Goal: Transaction & Acquisition: Purchase product/service

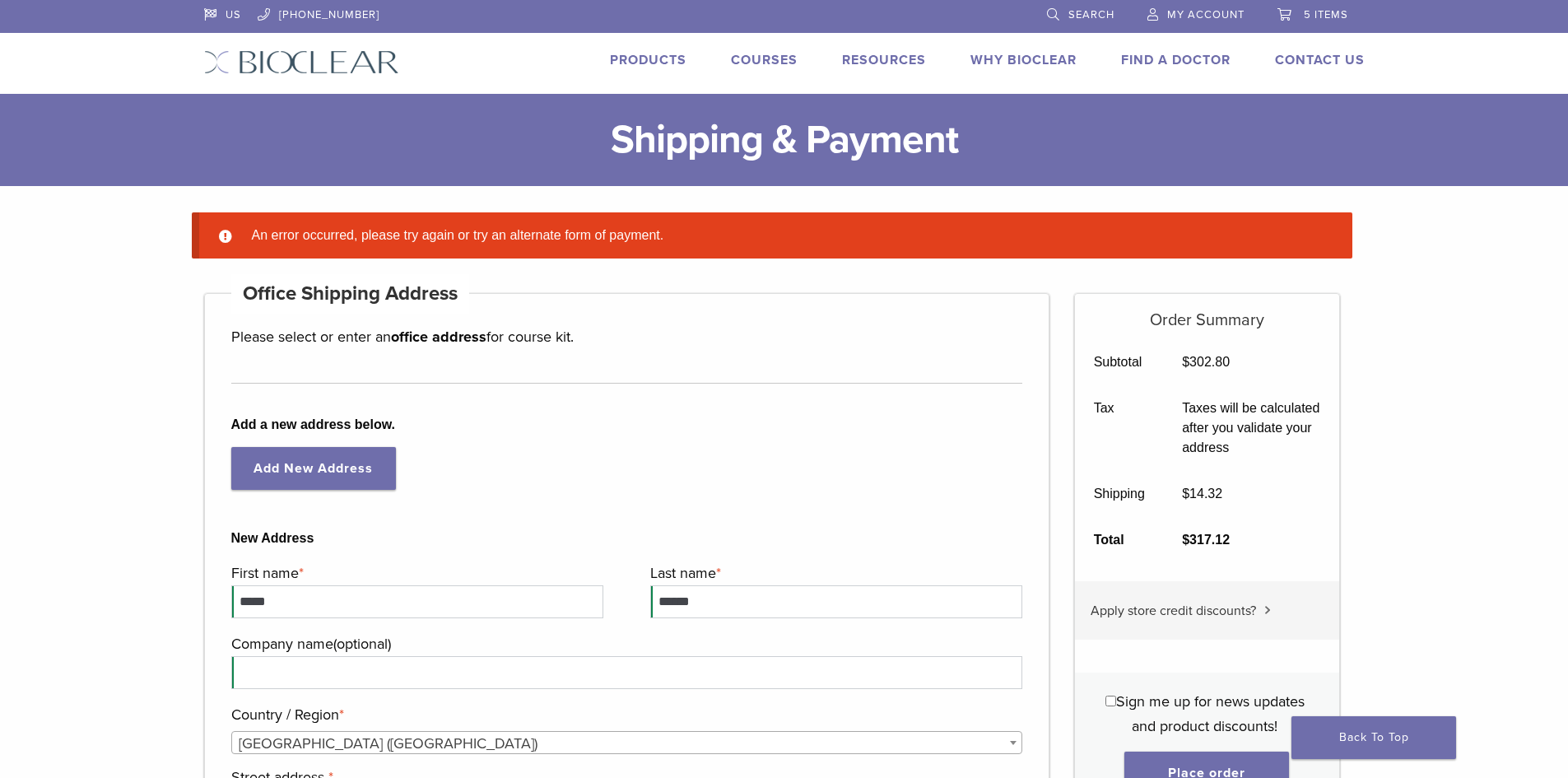
select select "**"
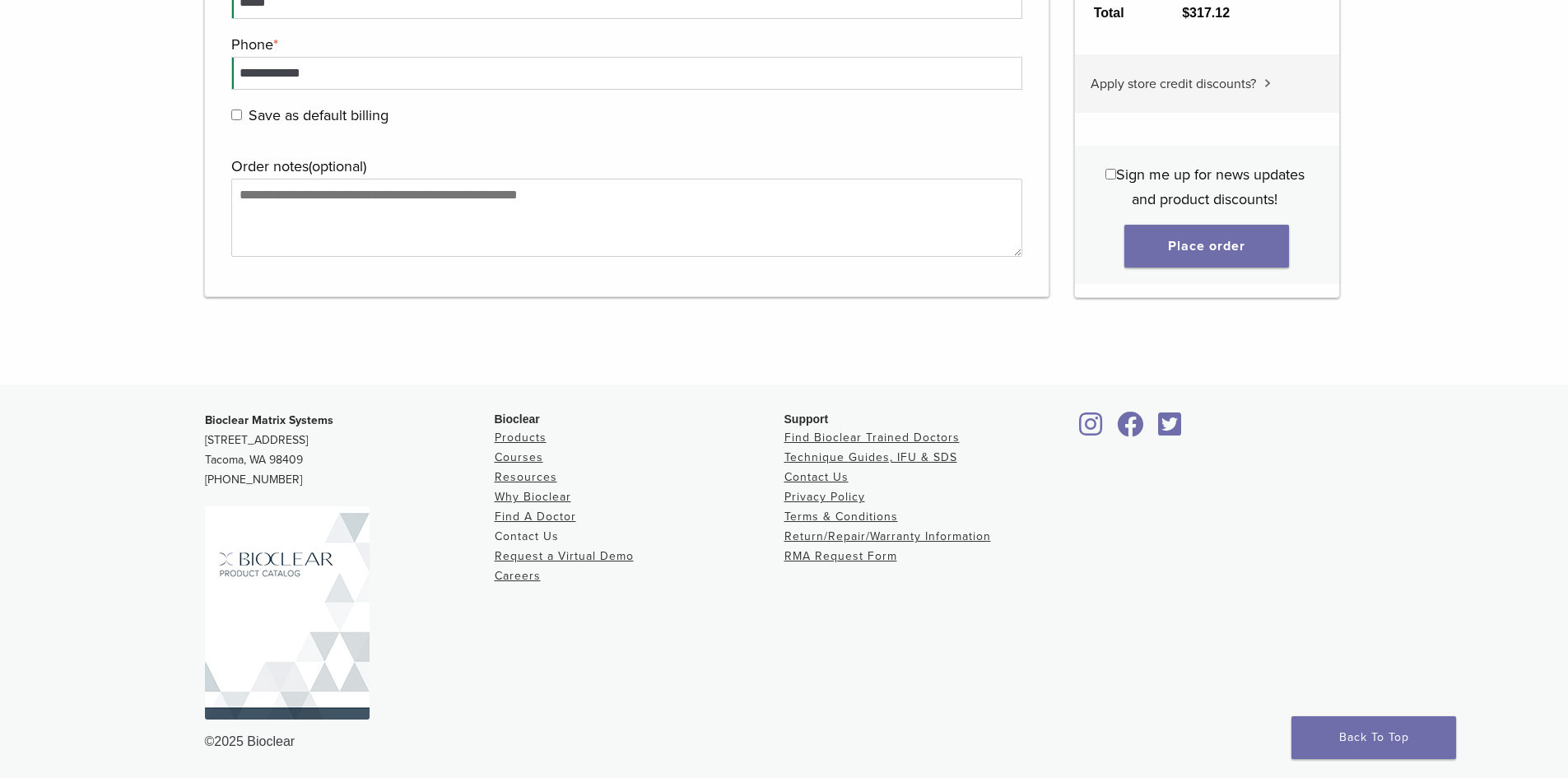
click at [549, 536] on link "Contact Us" at bounding box center [526, 535] width 64 height 14
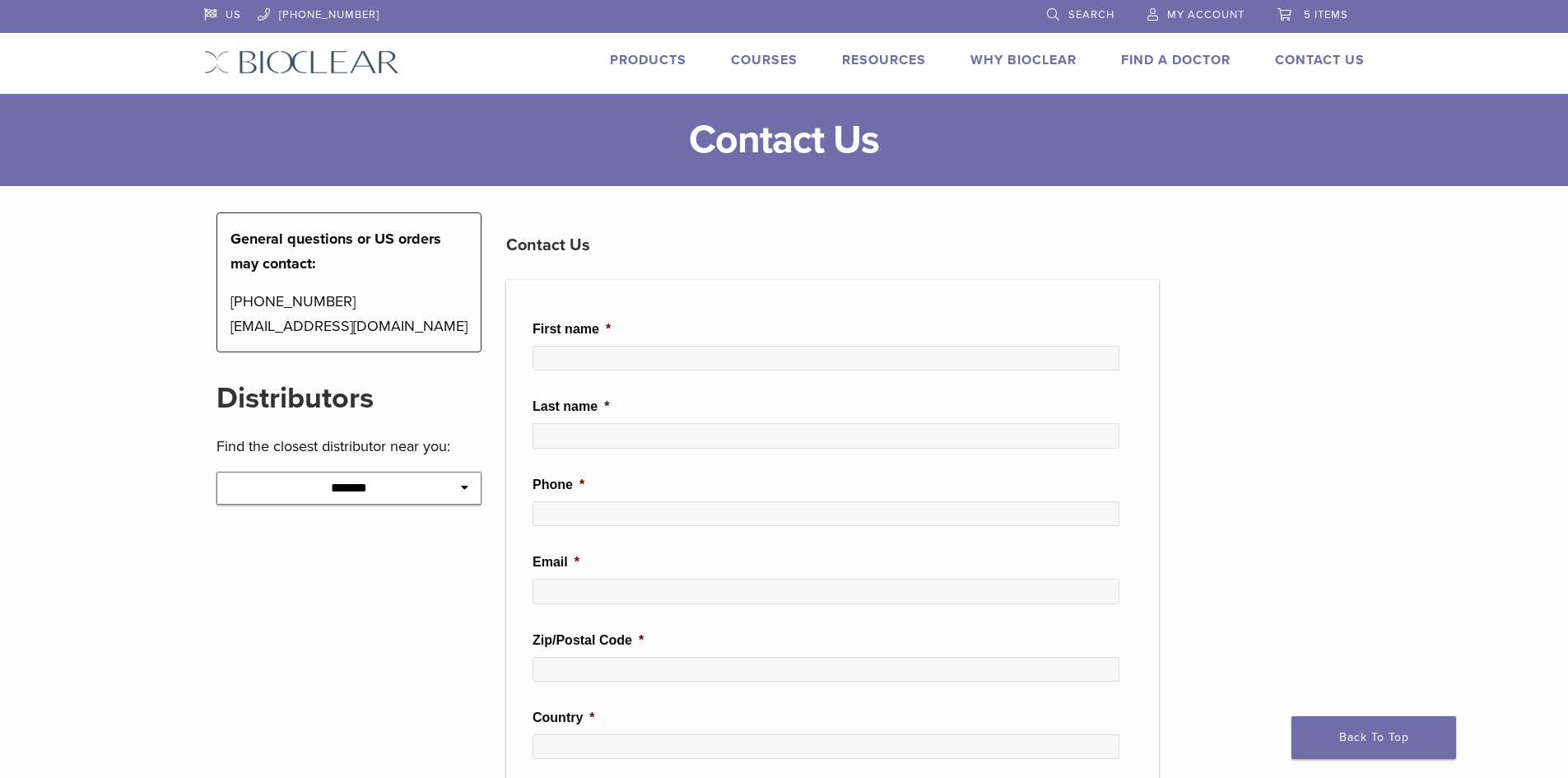
click at [657, 67] on link "Products" at bounding box center [648, 60] width 76 height 17
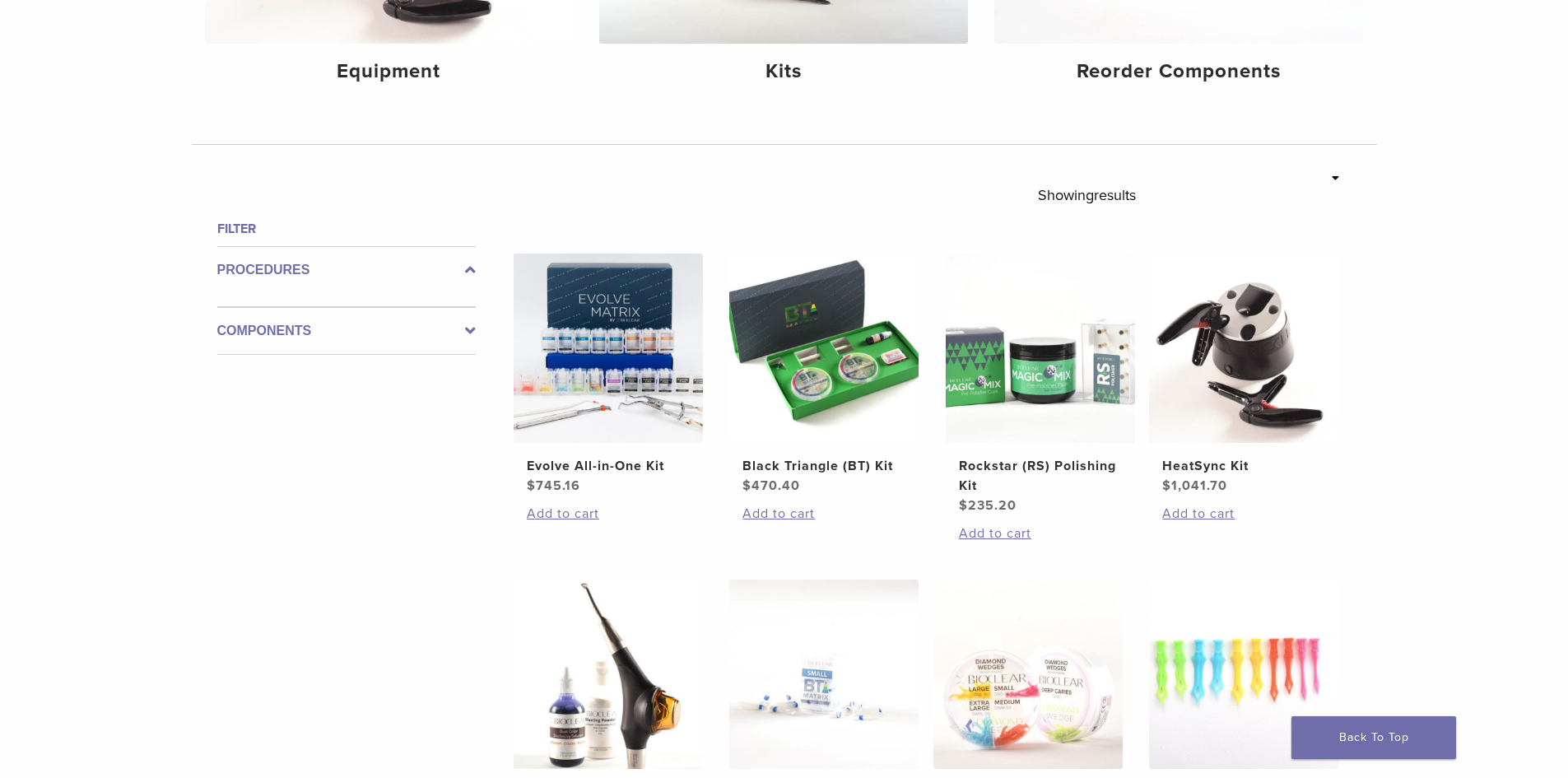
scroll to position [412, 0]
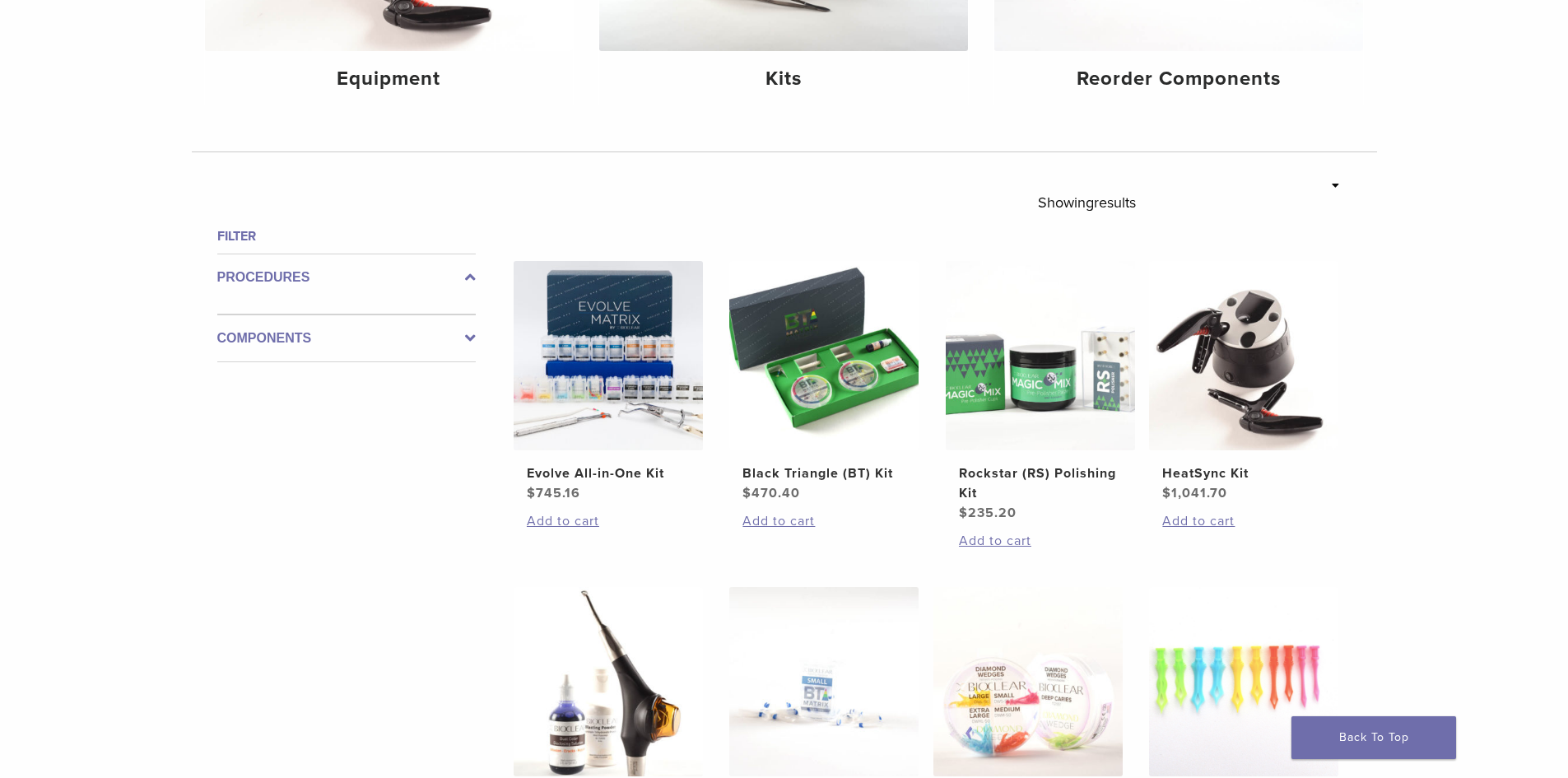
click at [336, 337] on label "Components" at bounding box center [347, 337] width 258 height 20
click at [337, 337] on div "Components" at bounding box center [347, 332] width 258 height 61
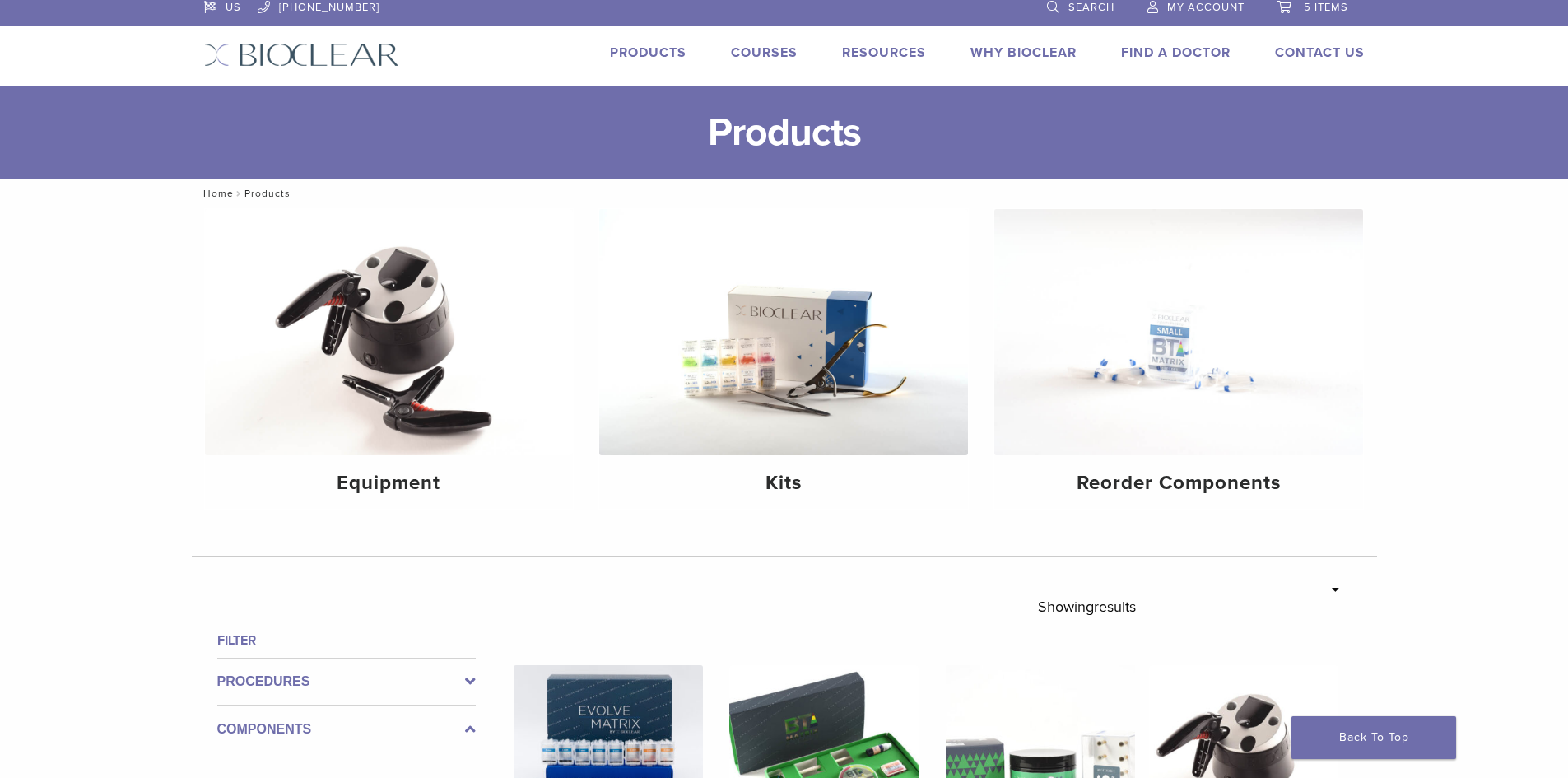
scroll to position [0, 0]
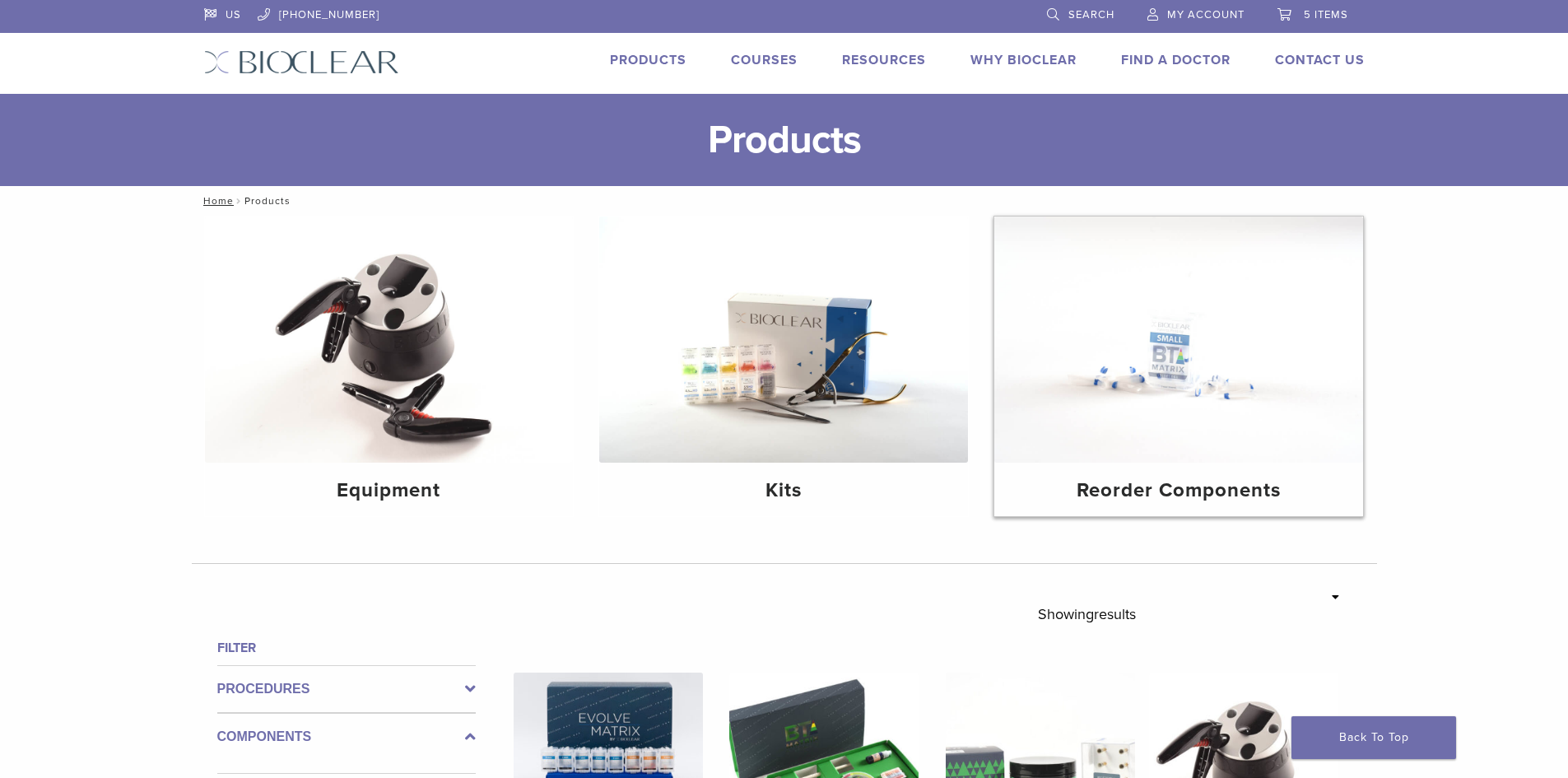
click at [1030, 376] on img at bounding box center [1179, 339] width 369 height 246
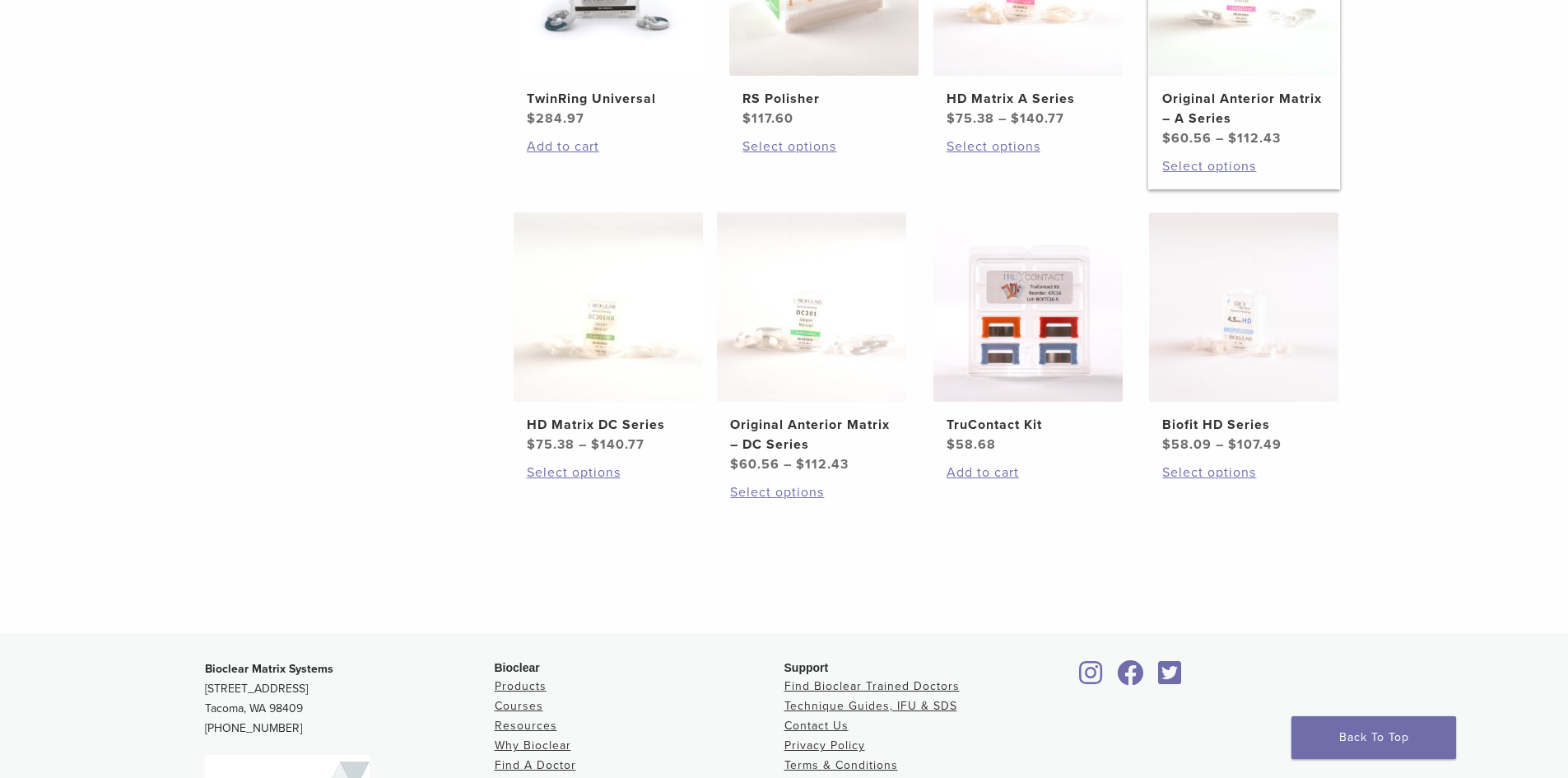
scroll to position [658, 0]
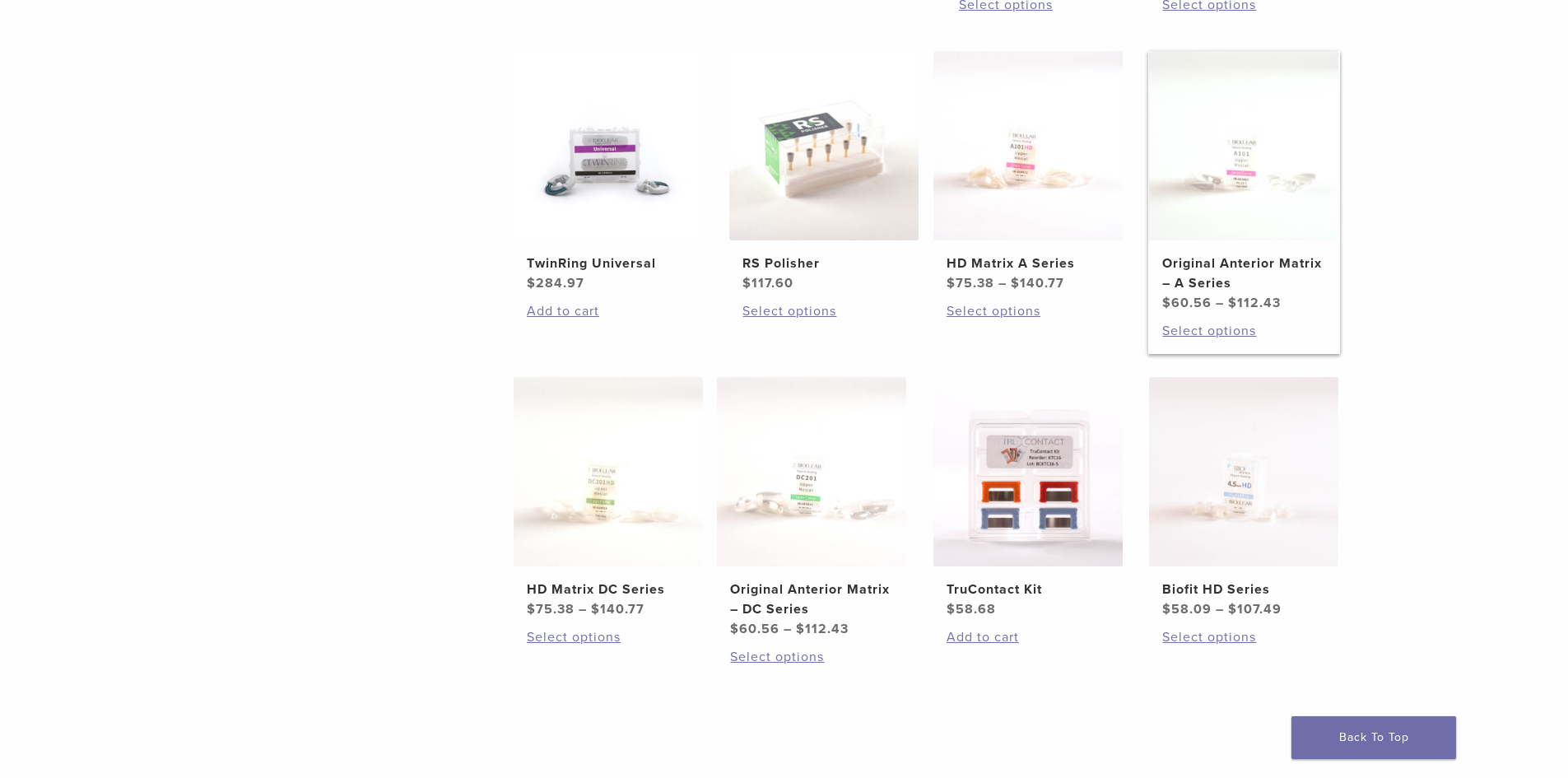
click at [1190, 286] on h2 "Original Anterior Matrix – A Series" at bounding box center [1243, 273] width 163 height 40
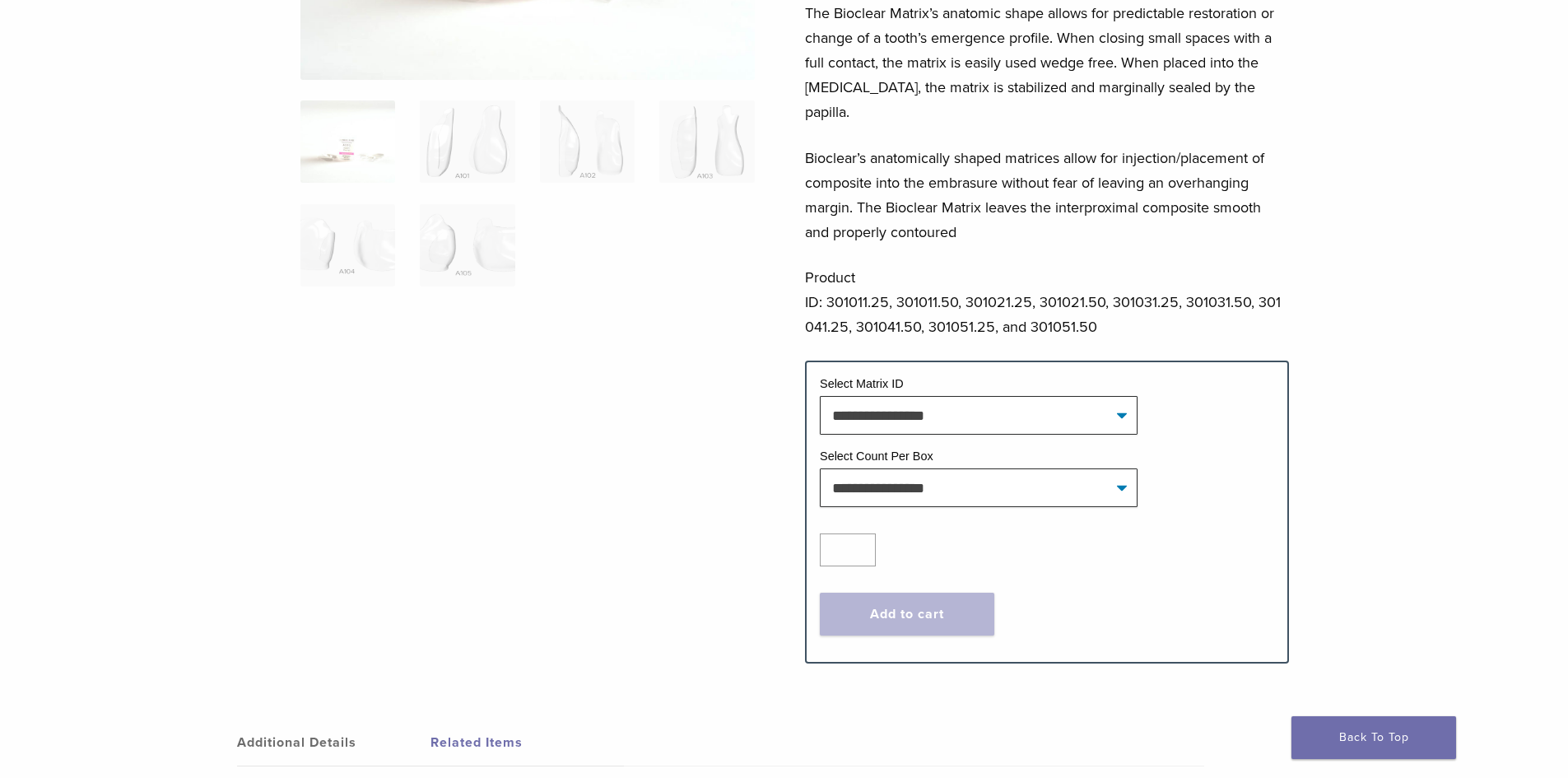
scroll to position [412, 0]
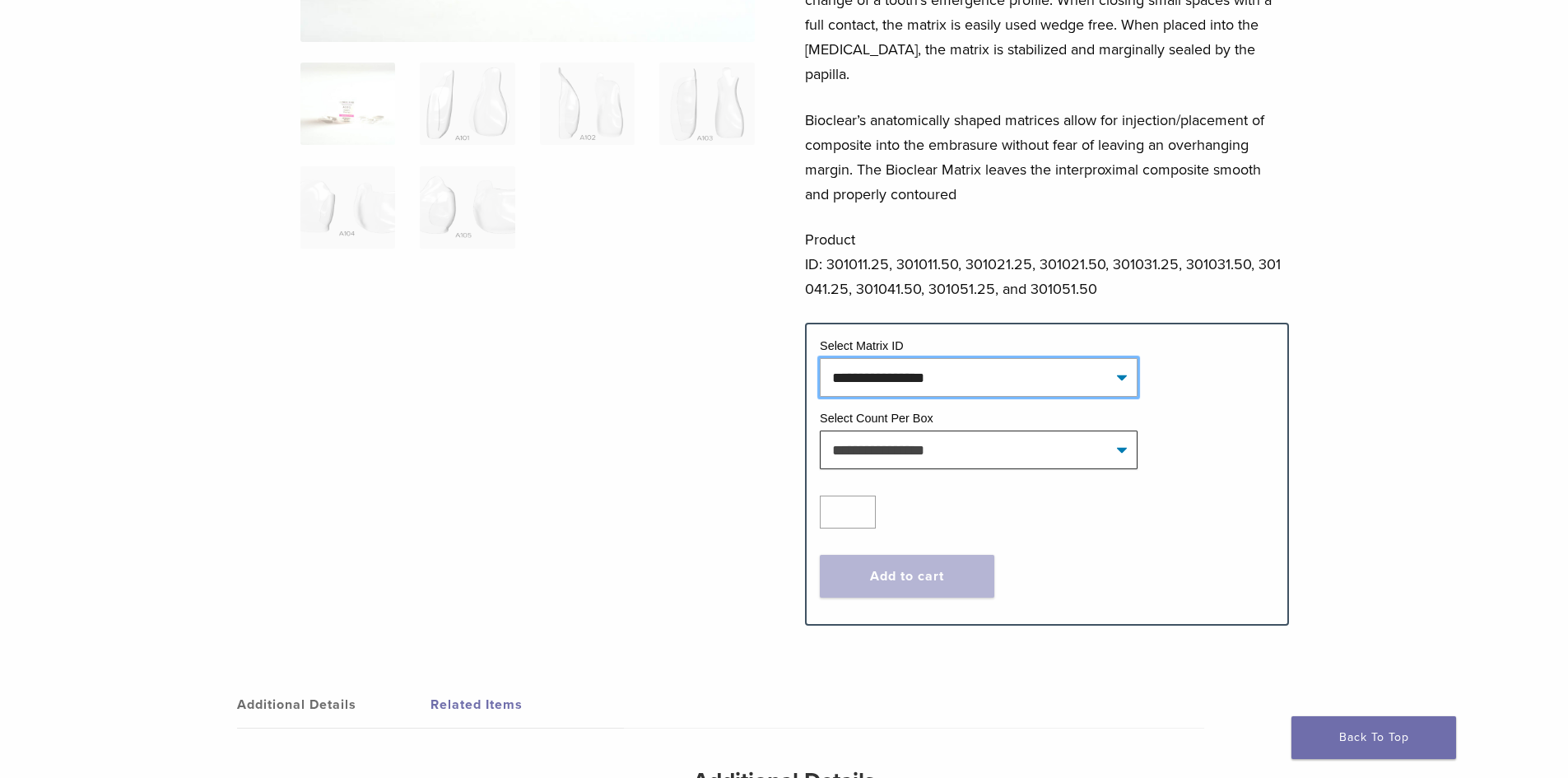
click at [983, 358] on select "**********" at bounding box center [979, 376] width 318 height 38
click at [967, 358] on select "**********" at bounding box center [979, 376] width 318 height 38
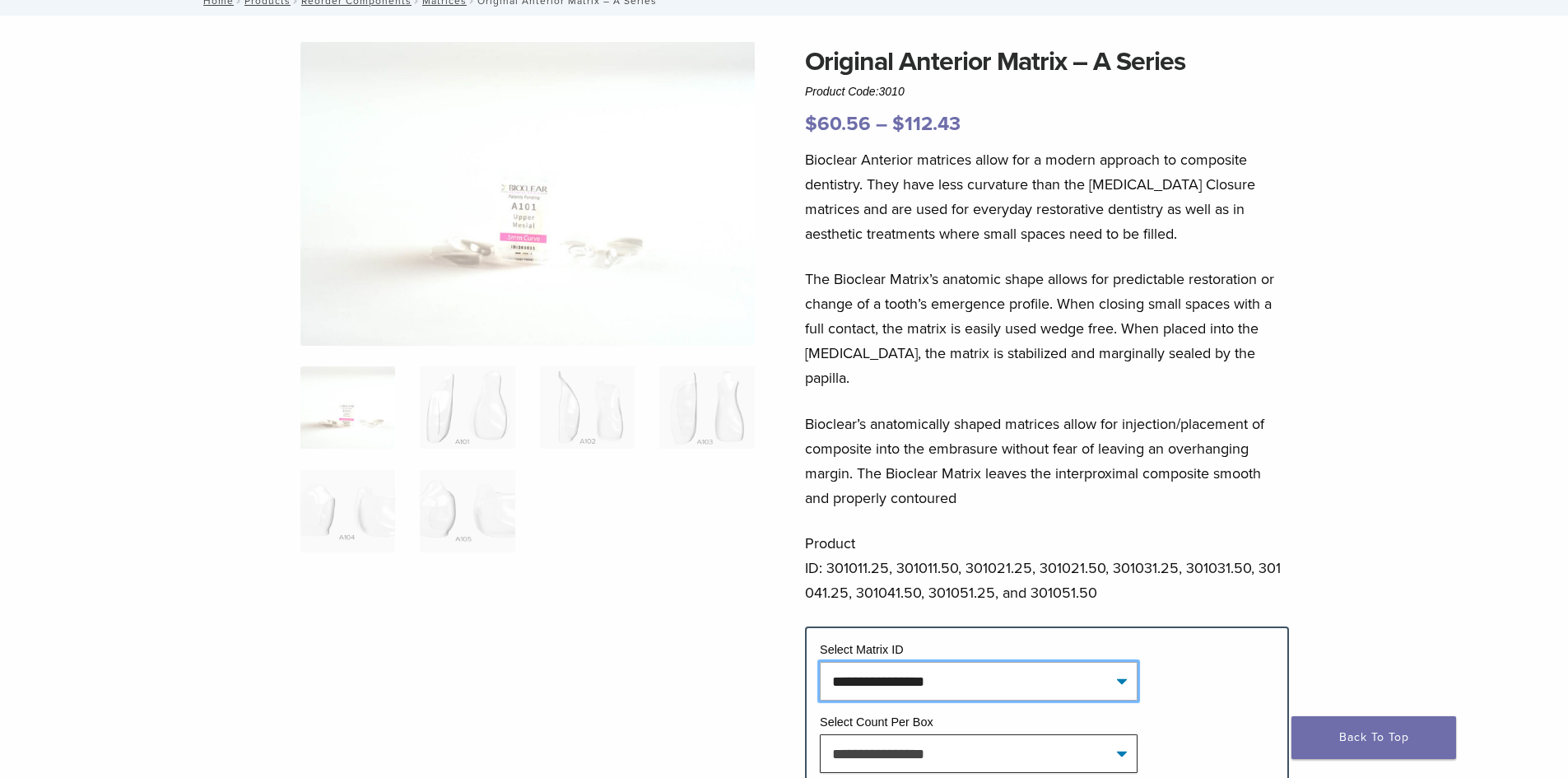
scroll to position [83, 0]
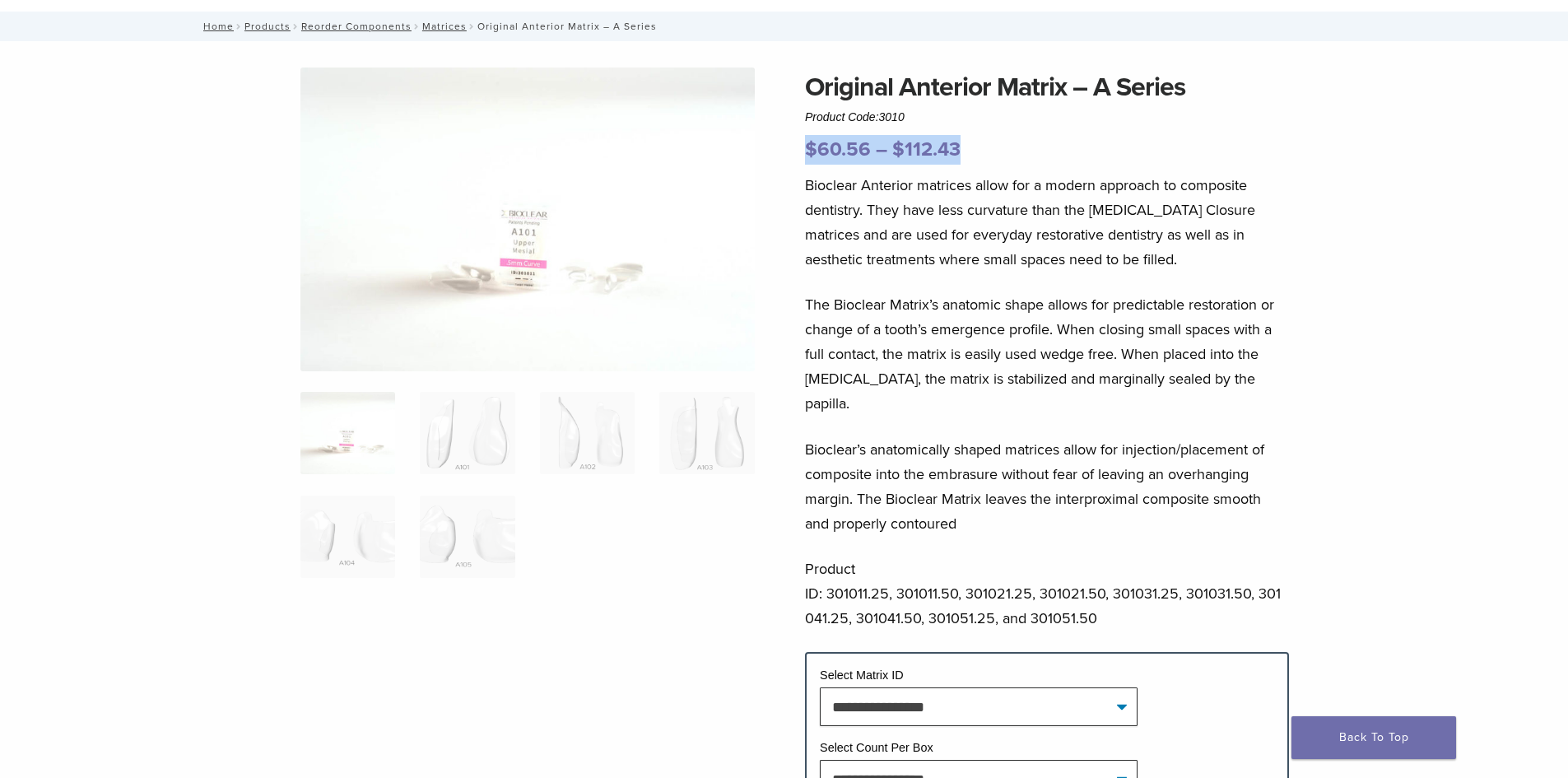
drag, startPoint x: 810, startPoint y: 152, endPoint x: 960, endPoint y: 159, distance: 150.2
click at [960, 159] on p "$ 60.56 – $ 112.43 Price range: $60.56 through $112.43" at bounding box center [1047, 150] width 484 height 30
click at [1021, 148] on p "$ 60.56 – $ 112.43 Price range: $60.56 through $112.43" at bounding box center [1047, 150] width 484 height 30
click at [1090, 150] on p "$ 60.56 – $ 112.43 Price range: $60.56 through $112.43" at bounding box center [1047, 150] width 484 height 30
click at [979, 315] on p "The Bioclear Matrix’s anatomic shape allows for predictable restoration or chan…" at bounding box center [1047, 353] width 484 height 124
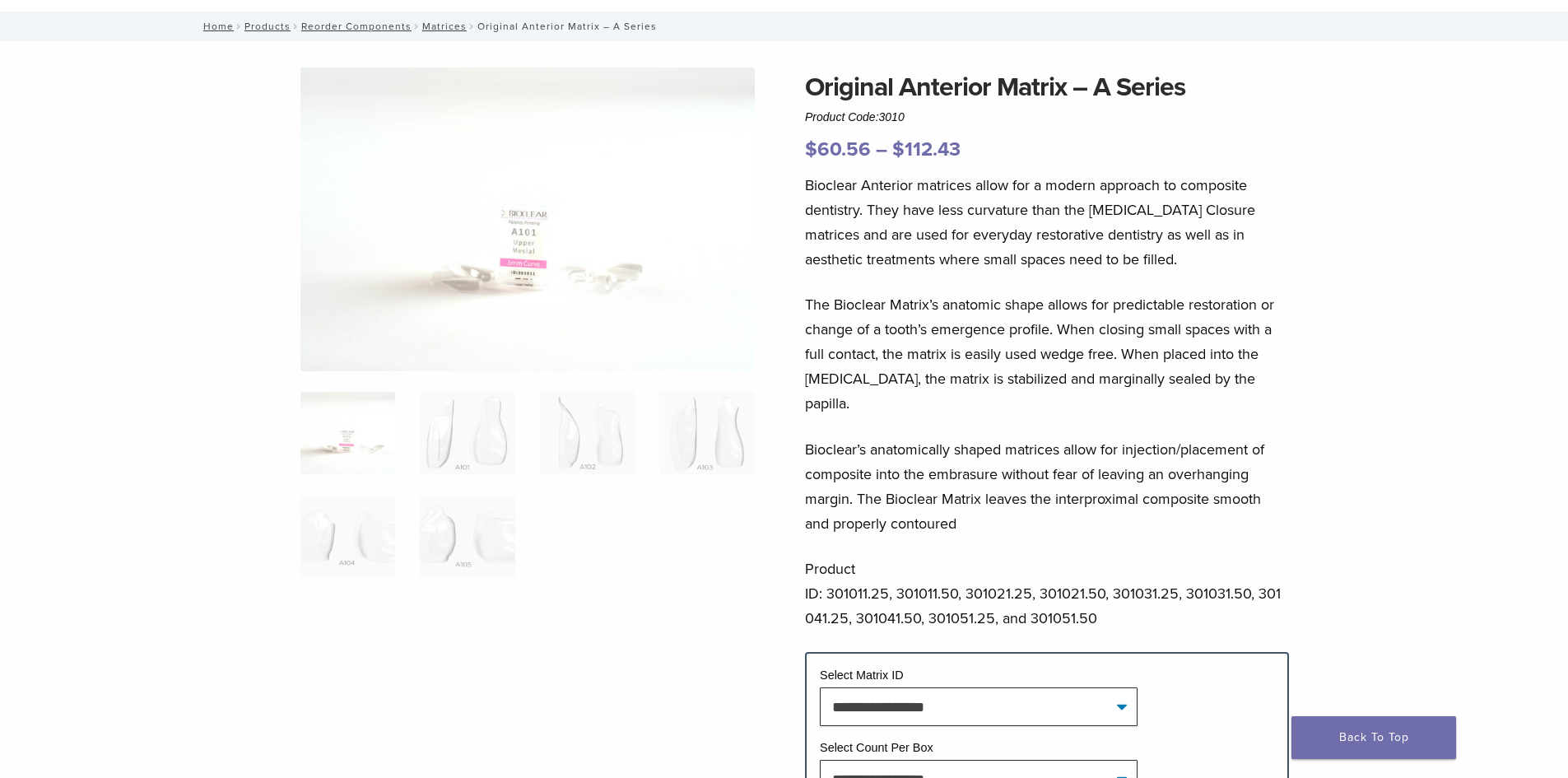
drag, startPoint x: 854, startPoint y: 380, endPoint x: 863, endPoint y: 399, distance: 21.0
click at [858, 387] on p "The Bioclear Matrix’s anatomic shape allows for predictable restoration or chan…" at bounding box center [1047, 353] width 484 height 124
click at [865, 395] on div "Bioclear Anterior matrices allow for a modern approach to composite dentistry. …" at bounding box center [1047, 412] width 484 height 479
click at [1304, 380] on div "Original Anterior Matrix – A Series Product Code: 3010 $ 60.56 – $ 112.43 Price…" at bounding box center [784, 522] width 1185 height 909
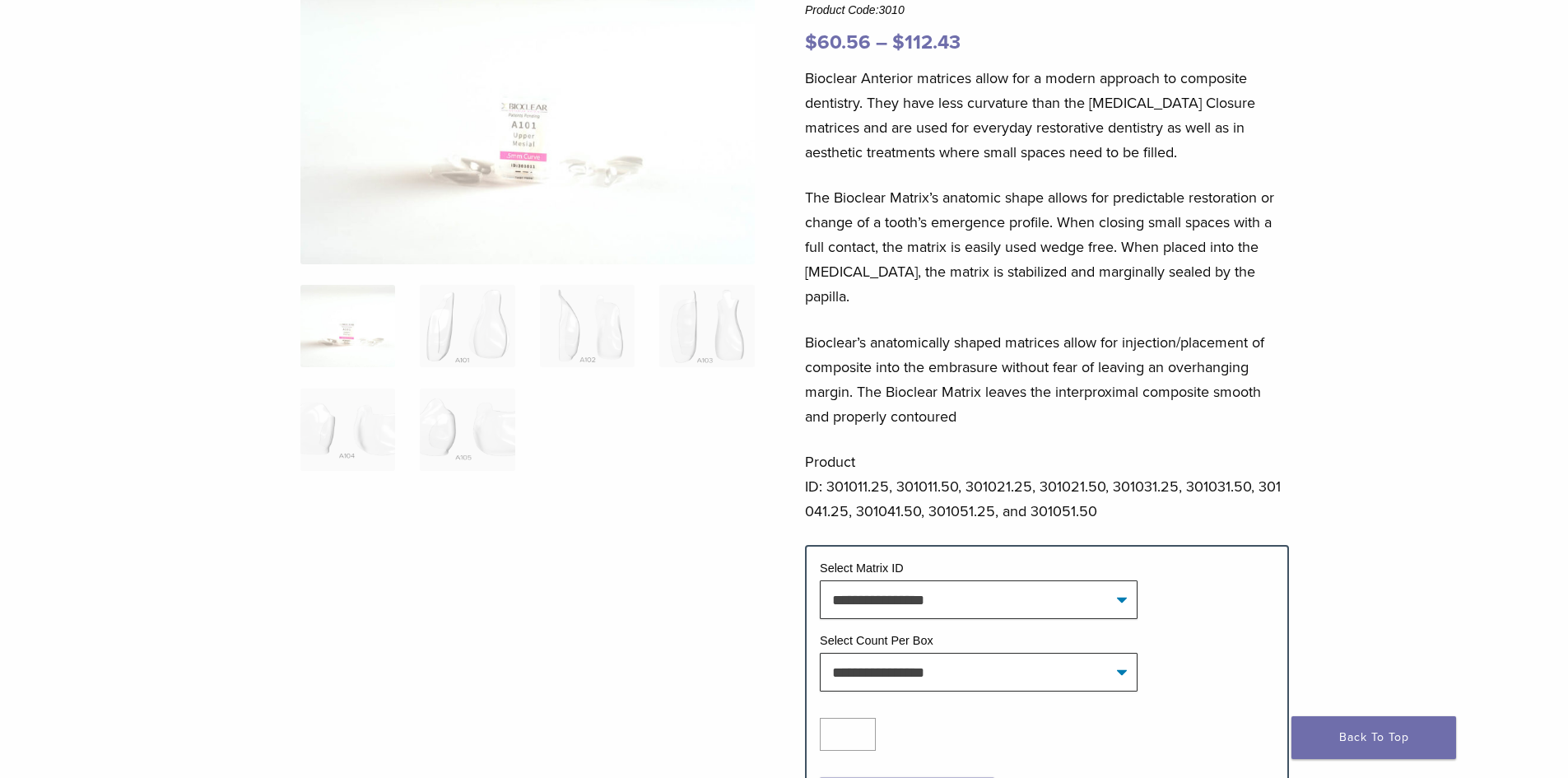
scroll to position [165, 0]
